Goal: Task Accomplishment & Management: Use online tool/utility

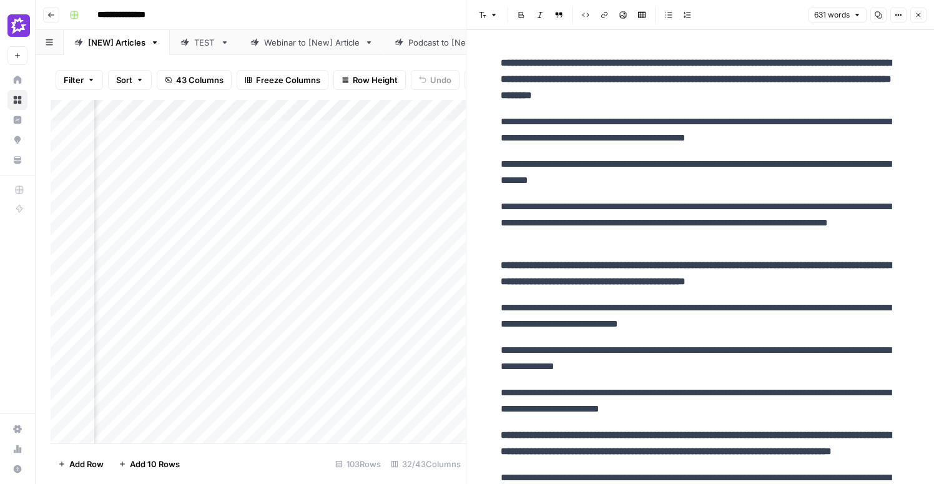
scroll to position [864, 0]
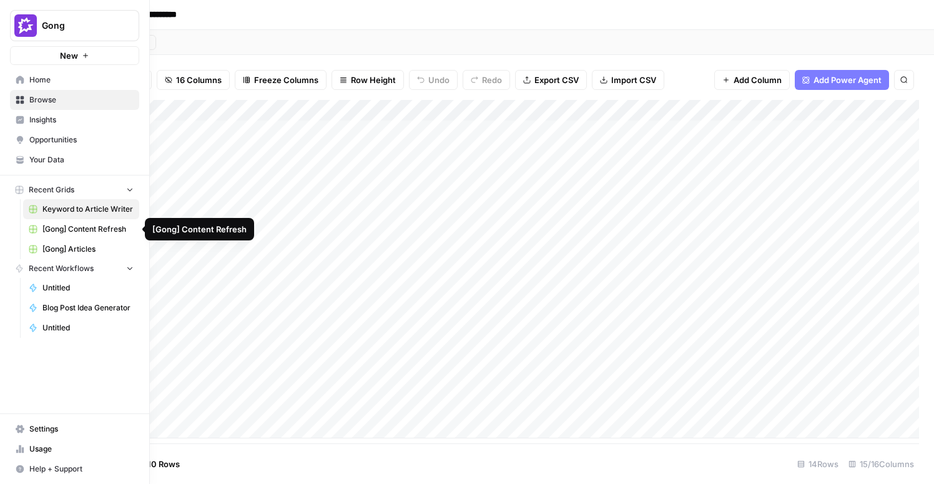
click at [74, 246] on span "[Gong] Articles" at bounding box center [87, 249] width 91 height 11
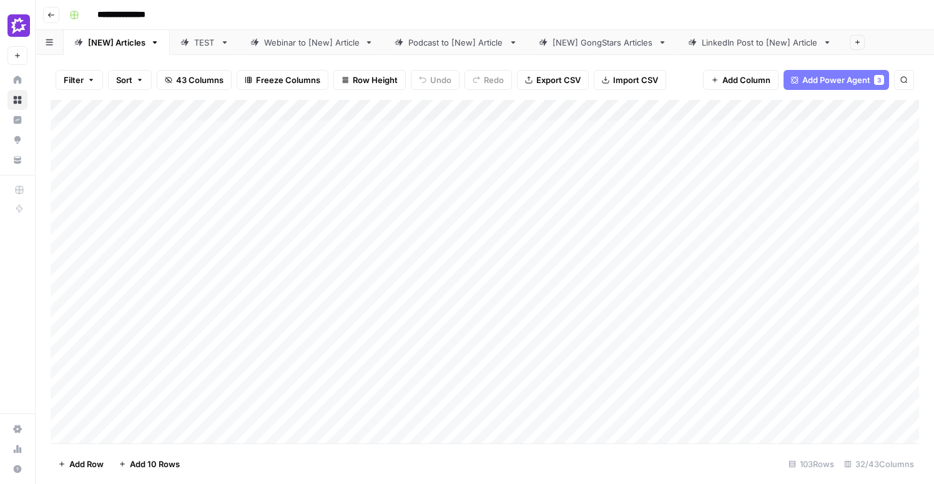
click at [51, 262] on div "Add Column" at bounding box center [485, 272] width 869 height 344
click at [282, 259] on div "Add Column" at bounding box center [485, 272] width 869 height 344
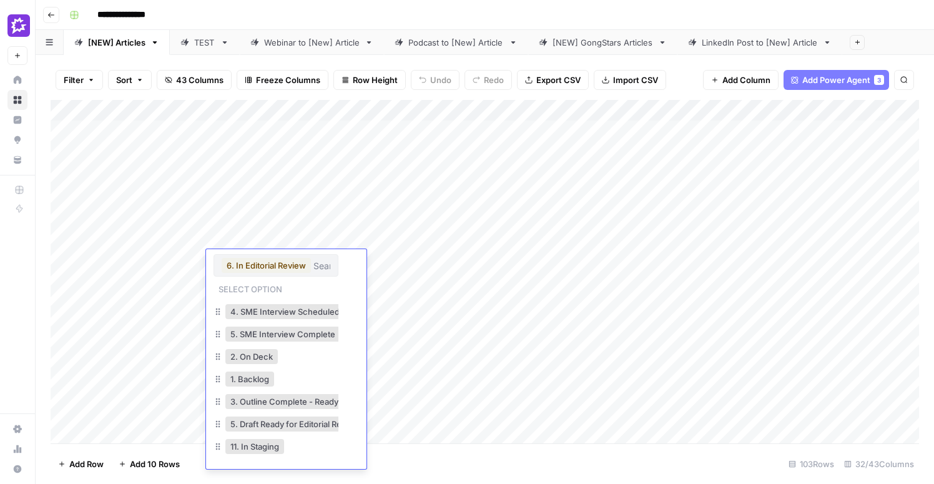
scroll to position [128, 1]
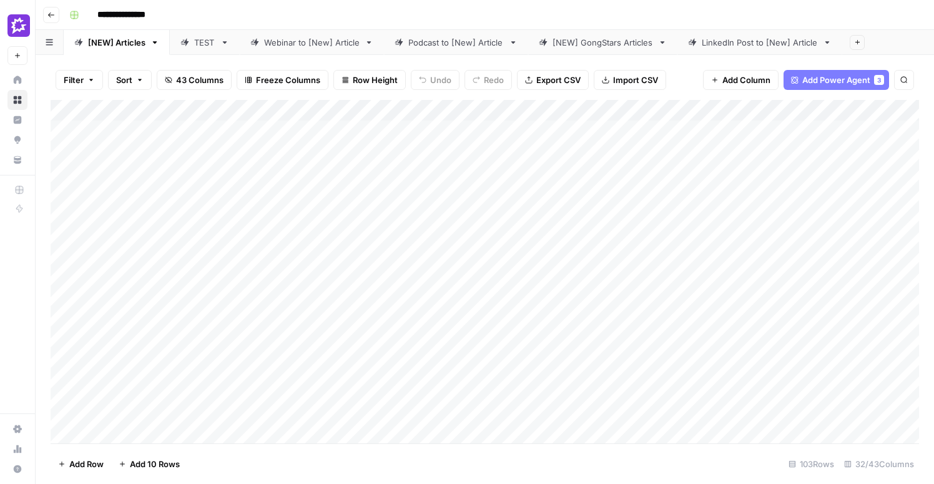
click at [430, 225] on div "Add Column" at bounding box center [485, 272] width 869 height 344
click at [54, 262] on div "Add Column" at bounding box center [485, 272] width 869 height 344
click at [65, 269] on div "Add Column" at bounding box center [485, 272] width 869 height 344
click at [618, 261] on div "Add Column" at bounding box center [485, 272] width 869 height 344
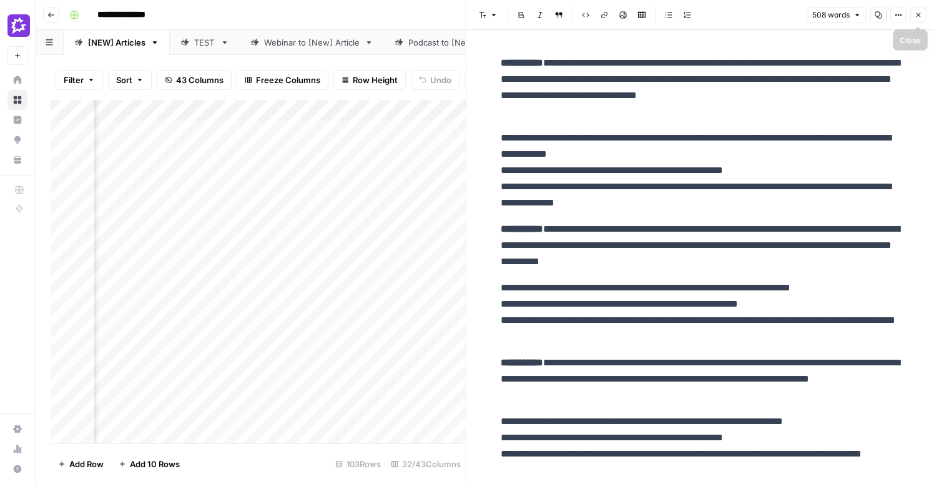
click at [920, 15] on icon "button" at bounding box center [918, 14] width 7 height 7
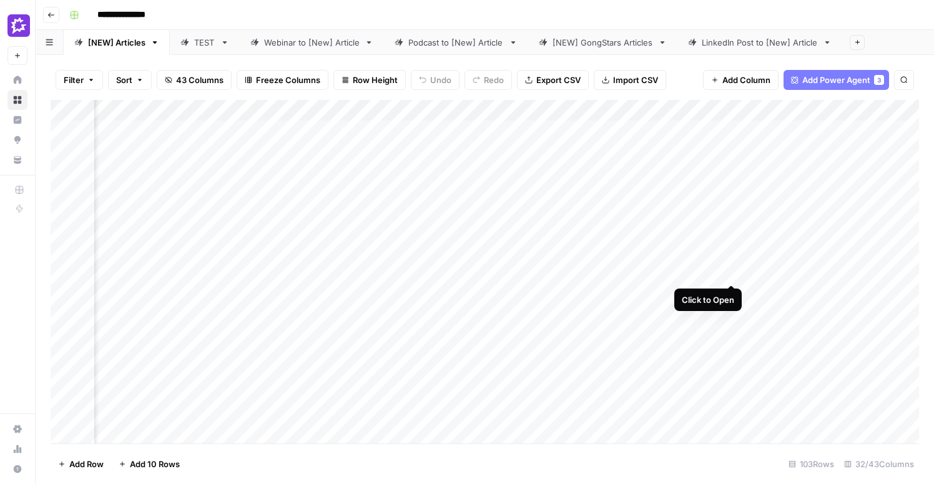
click at [728, 262] on div "Add Column" at bounding box center [485, 272] width 869 height 344
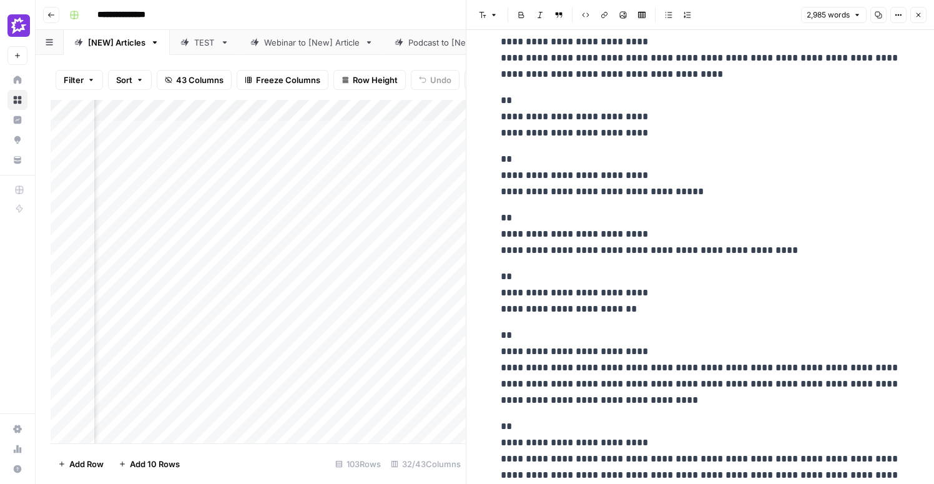
scroll to position [1707, 0]
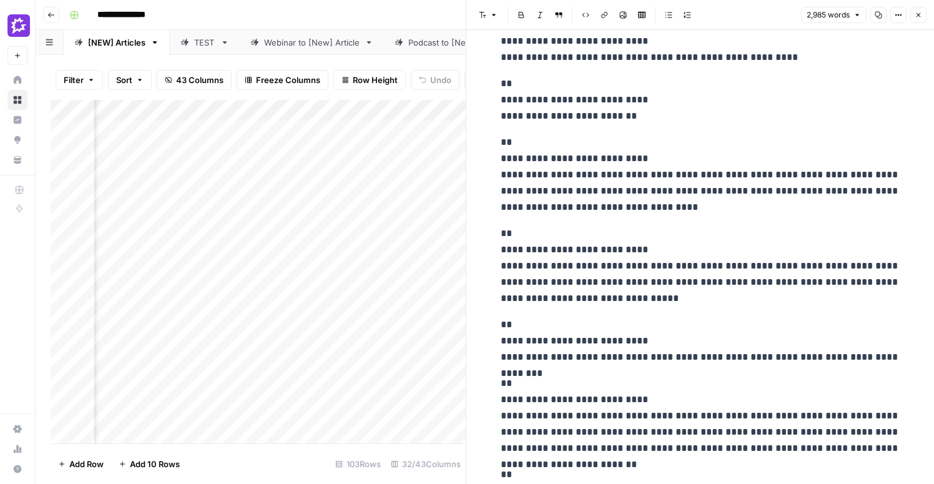
click at [919, 12] on icon "button" at bounding box center [918, 14] width 7 height 7
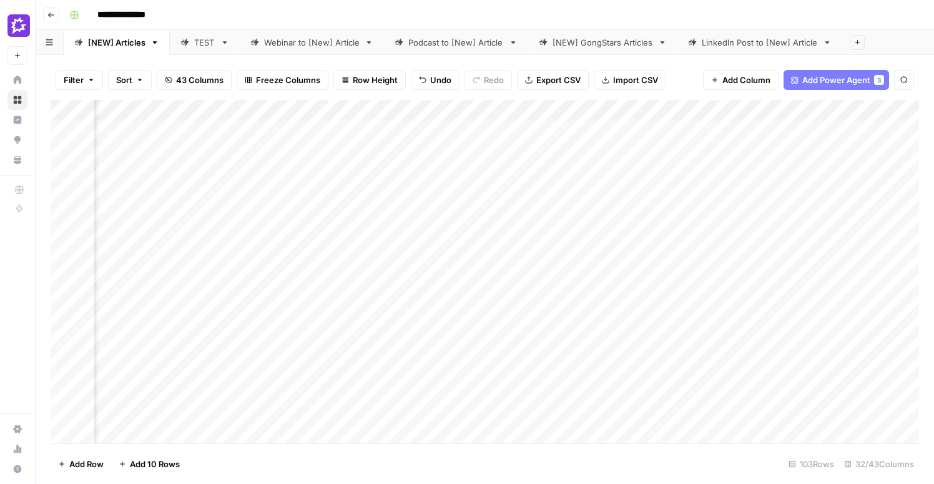
scroll to position [0, 2126]
click at [711, 259] on div "Add Column" at bounding box center [485, 272] width 869 height 344
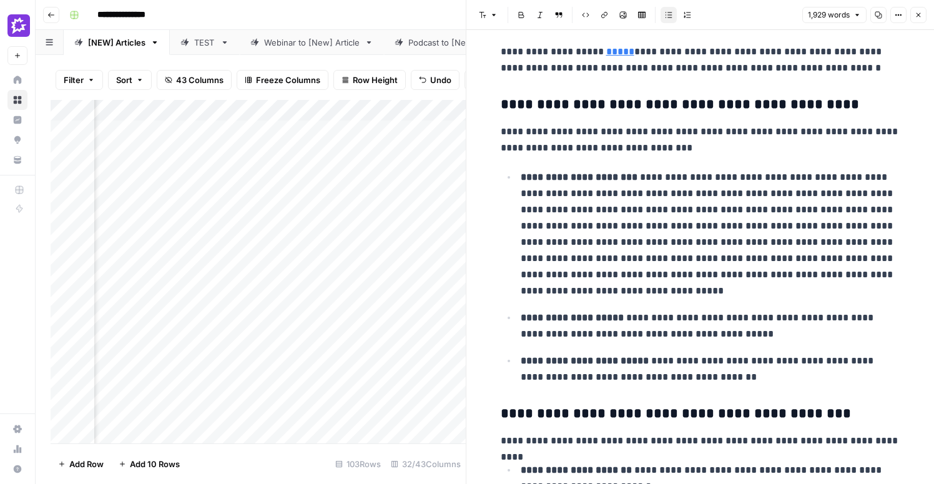
scroll to position [1014, 0]
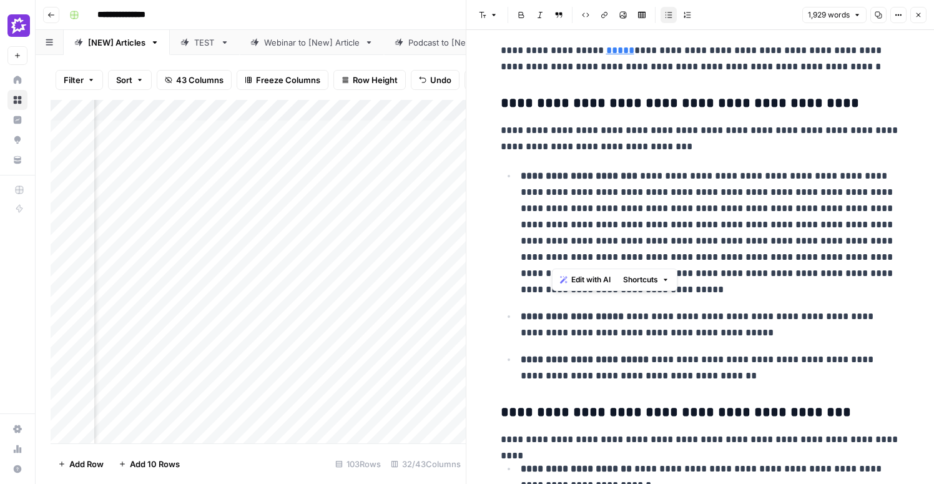
drag, startPoint x: 553, startPoint y: 205, endPoint x: 710, endPoint y: 263, distance: 167.0
click at [710, 263] on p "**********" at bounding box center [711, 233] width 380 height 130
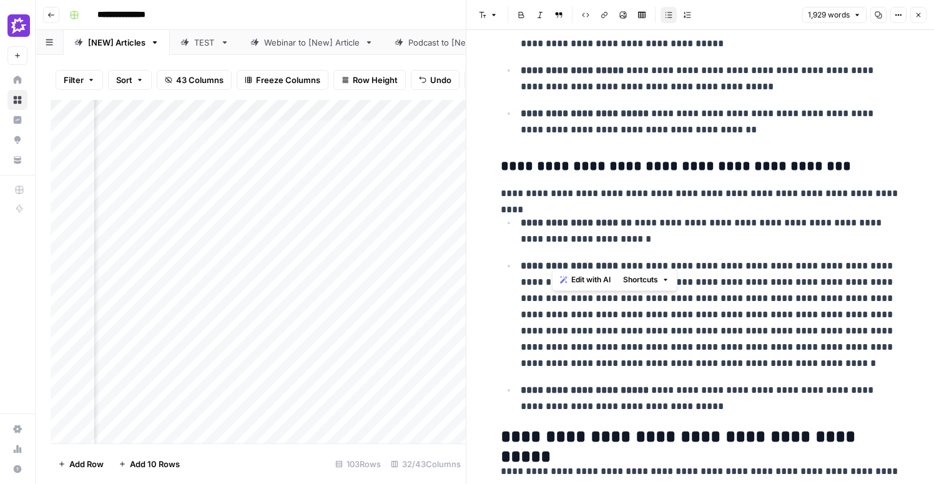
scroll to position [1275, 0]
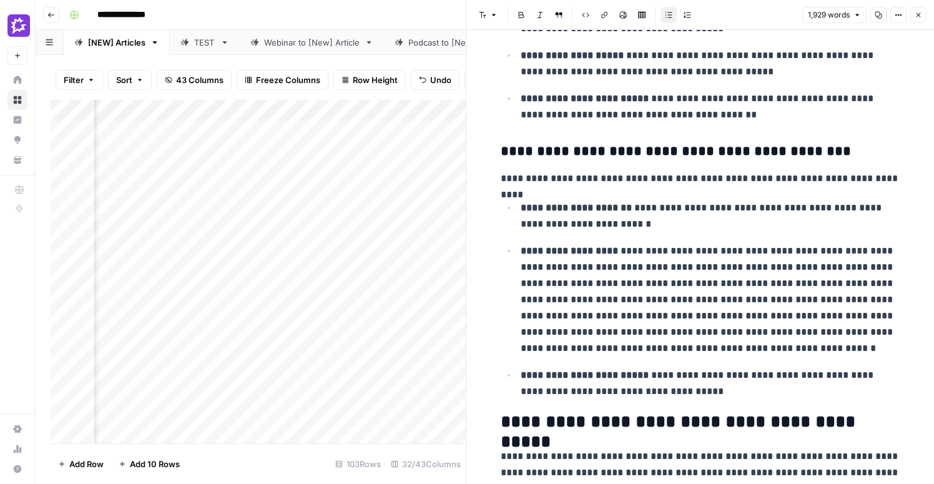
drag, startPoint x: 567, startPoint y: 163, endPoint x: 703, endPoint y: 164, distance: 136.2
drag, startPoint x: 631, startPoint y: 267, endPoint x: 731, endPoint y: 274, distance: 100.1
click at [731, 274] on p "**********" at bounding box center [711, 300] width 380 height 114
drag, startPoint x: 776, startPoint y: 268, endPoint x: 774, endPoint y: 312, distance: 43.8
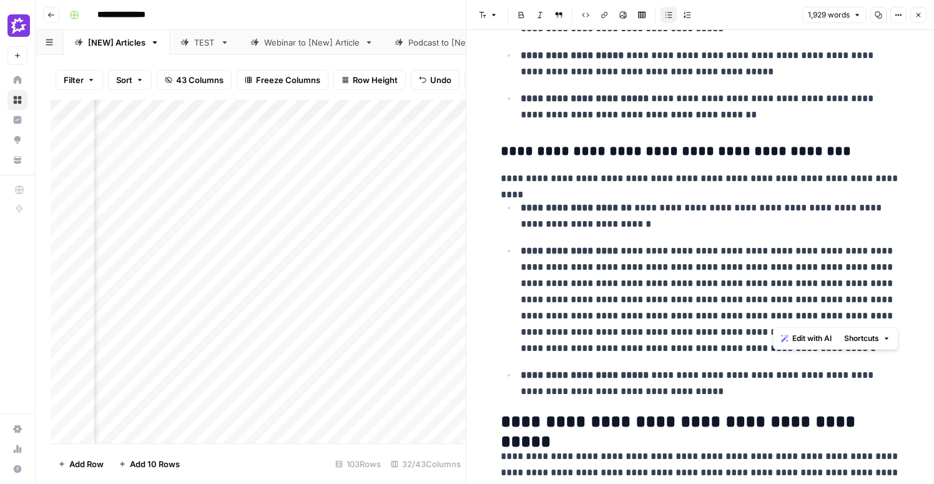
click at [774, 312] on p "**********" at bounding box center [711, 300] width 380 height 114
click at [919, 17] on icon "button" at bounding box center [918, 14] width 7 height 7
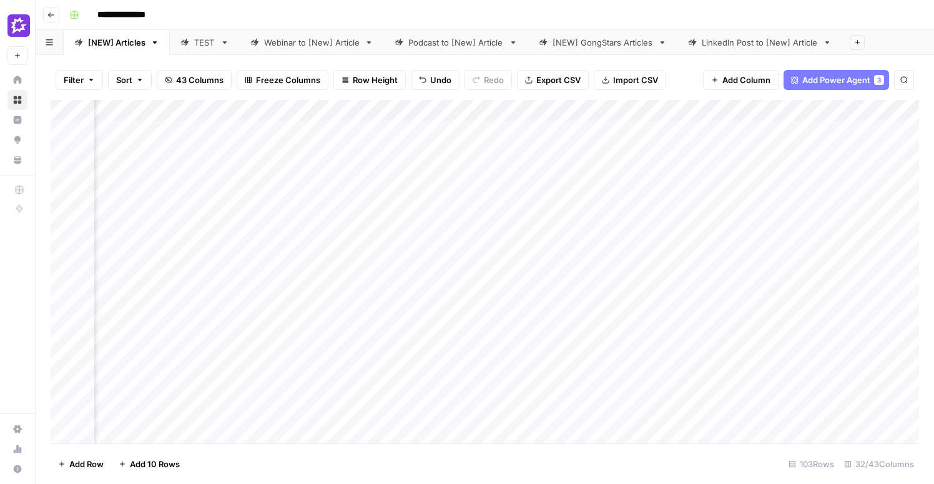
scroll to position [0, 2318]
